Goal: Task Accomplishment & Management: Use online tool/utility

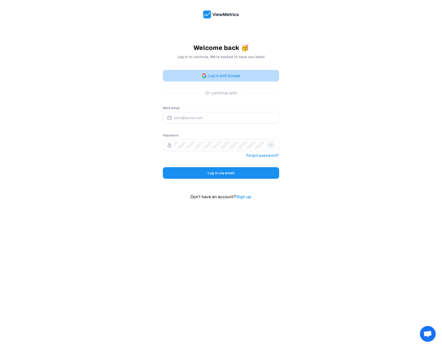
click at [219, 71] on button "Log in with Google" at bounding box center [221, 76] width 116 height 12
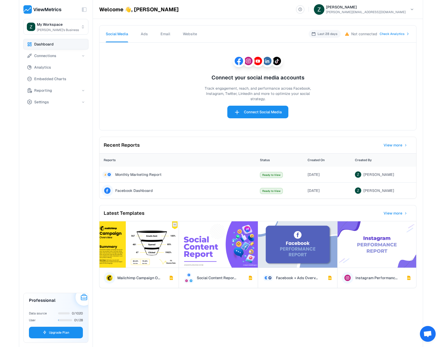
click at [142, 36] on span "Ads" at bounding box center [144, 33] width 7 height 5
click at [161, 36] on span "Email" at bounding box center [166, 33] width 10 height 5
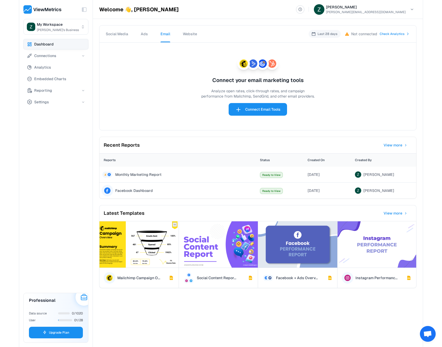
click at [192, 34] on span "Website" at bounding box center [190, 34] width 14 height 5
click at [63, 81] on span "Embedded Charts" at bounding box center [50, 79] width 32 height 6
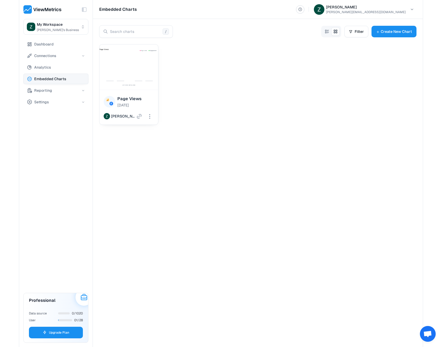
click at [182, 184] on div "Chart data card, name: Page Views Page Views [DATE] [PERSON_NAME]" at bounding box center [257, 192] width 317 height 297
click at [133, 101] on span "Page Views" at bounding box center [135, 99] width 37 height 6
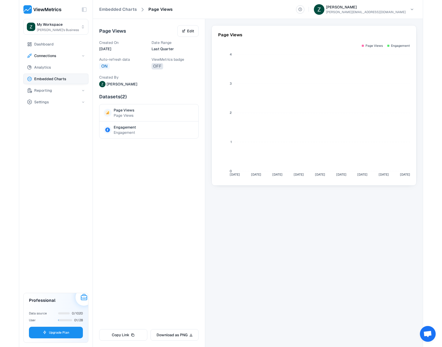
click at [51, 57] on span "Connections" at bounding box center [45, 56] width 22 height 6
click at [51, 68] on span "Data Sources" at bounding box center [47, 67] width 23 height 6
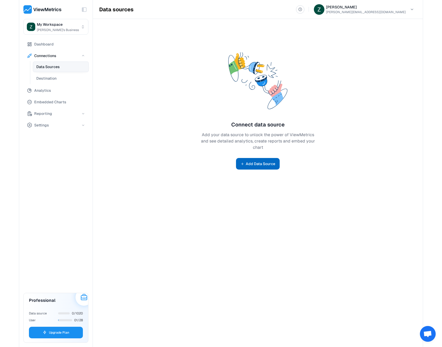
click at [269, 165] on button "Add Data Source" at bounding box center [258, 164] width 44 height 12
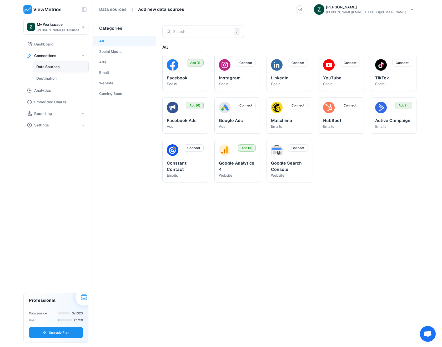
click at [122, 93] on Soon "Coming Soon" at bounding box center [124, 93] width 63 height 11
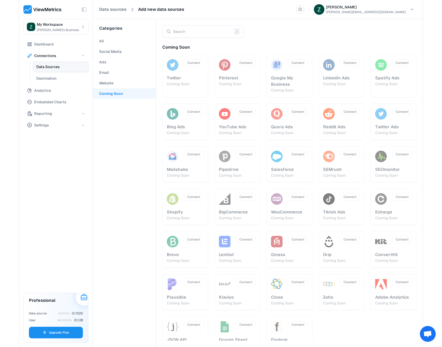
click at [108, 83] on button "Website" at bounding box center [124, 83] width 63 height 11
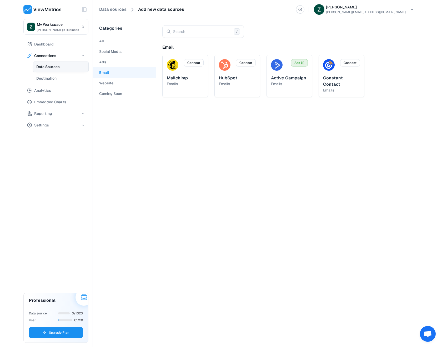
click at [105, 76] on button "Email" at bounding box center [124, 72] width 63 height 11
click at [102, 60] on button "Ads" at bounding box center [124, 62] width 63 height 11
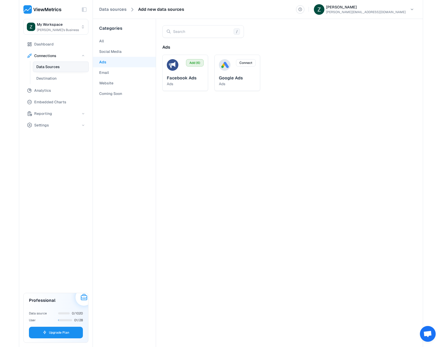
click at [115, 50] on button "Social Media" at bounding box center [124, 51] width 63 height 11
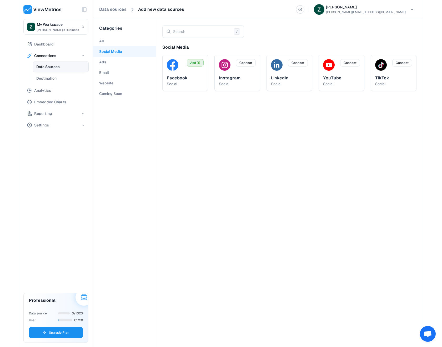
click at [106, 94] on Soon "Coming Soon" at bounding box center [124, 93] width 63 height 11
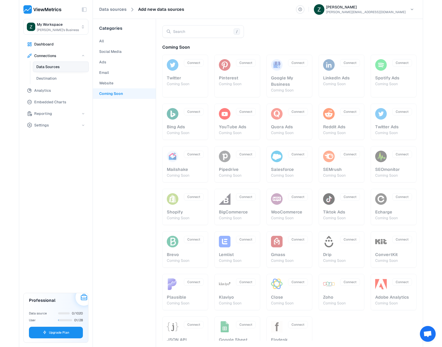
click at [45, 42] on span "Dashboard" at bounding box center [43, 44] width 19 height 6
